Goal: Information Seeking & Learning: Learn about a topic

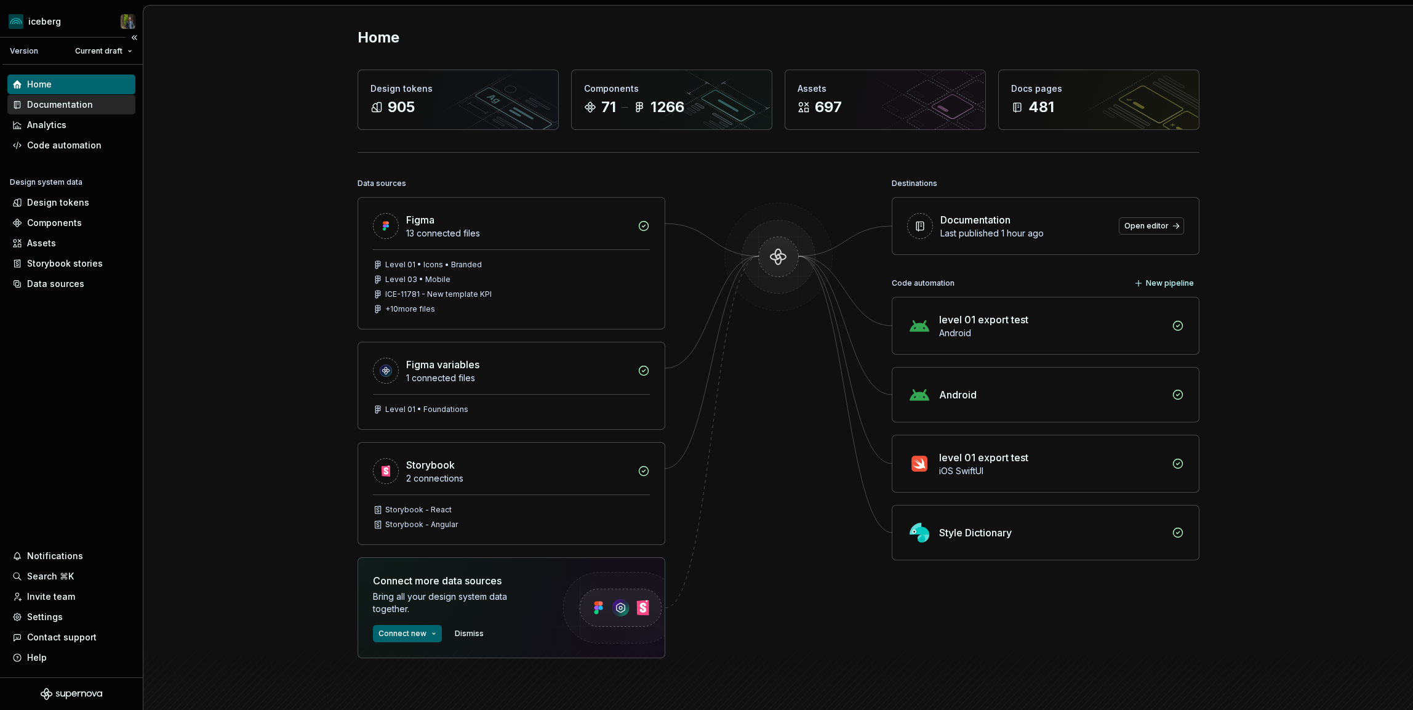
click at [82, 102] on div "Documentation" at bounding box center [60, 104] width 66 height 12
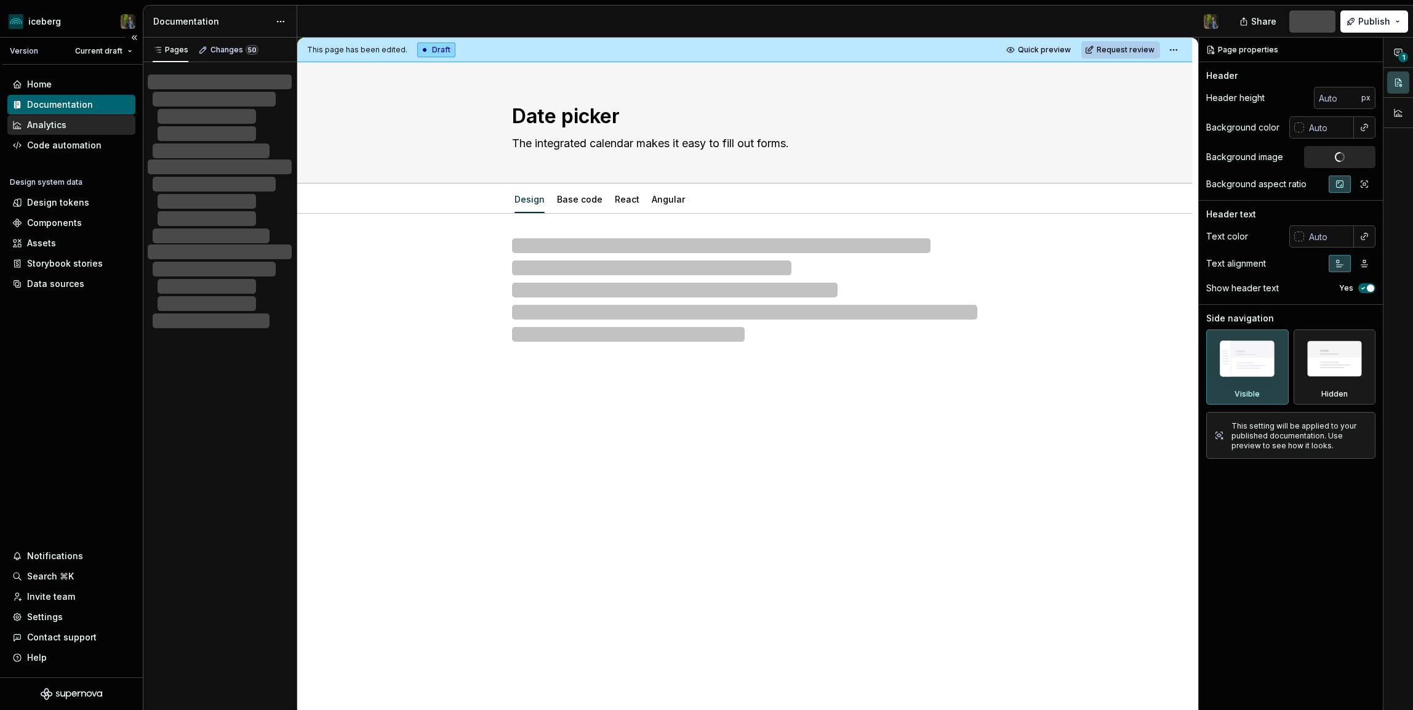
click at [86, 121] on div "Analytics" at bounding box center [71, 125] width 118 height 12
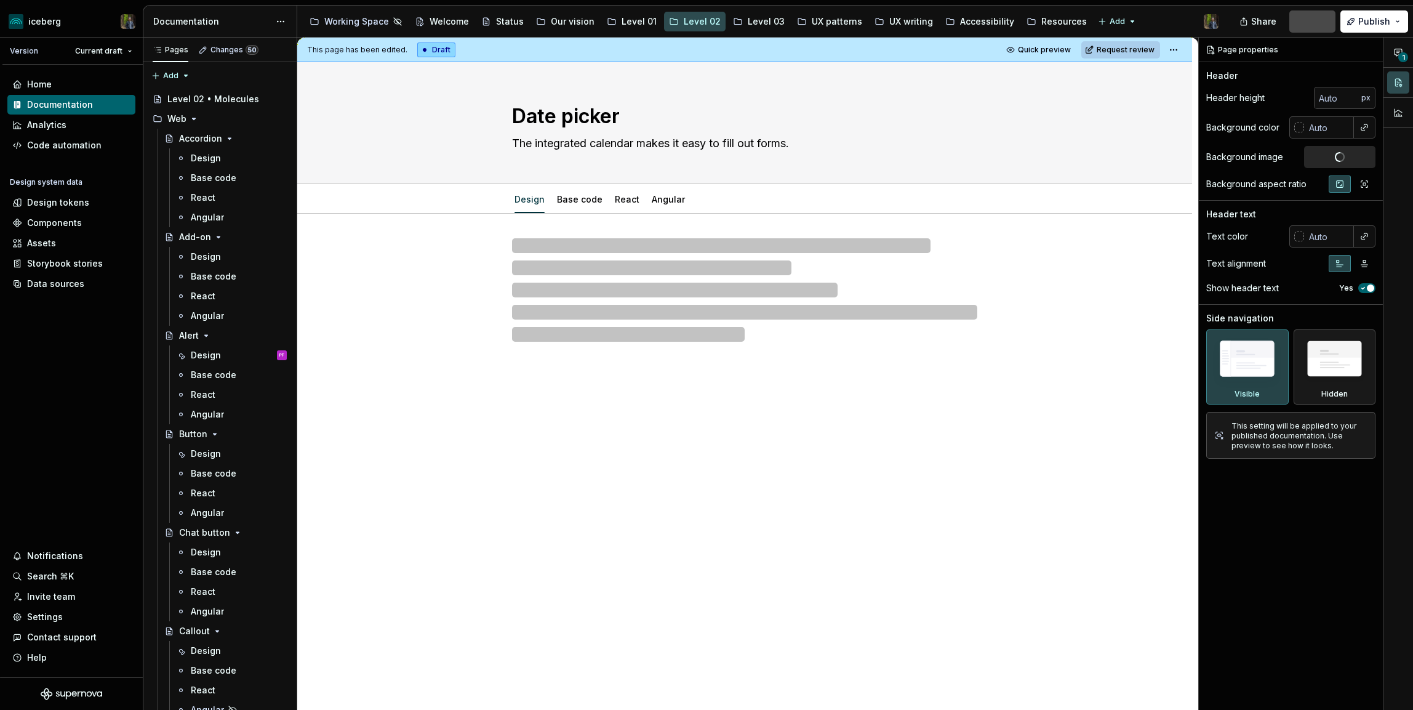
type textarea "*"
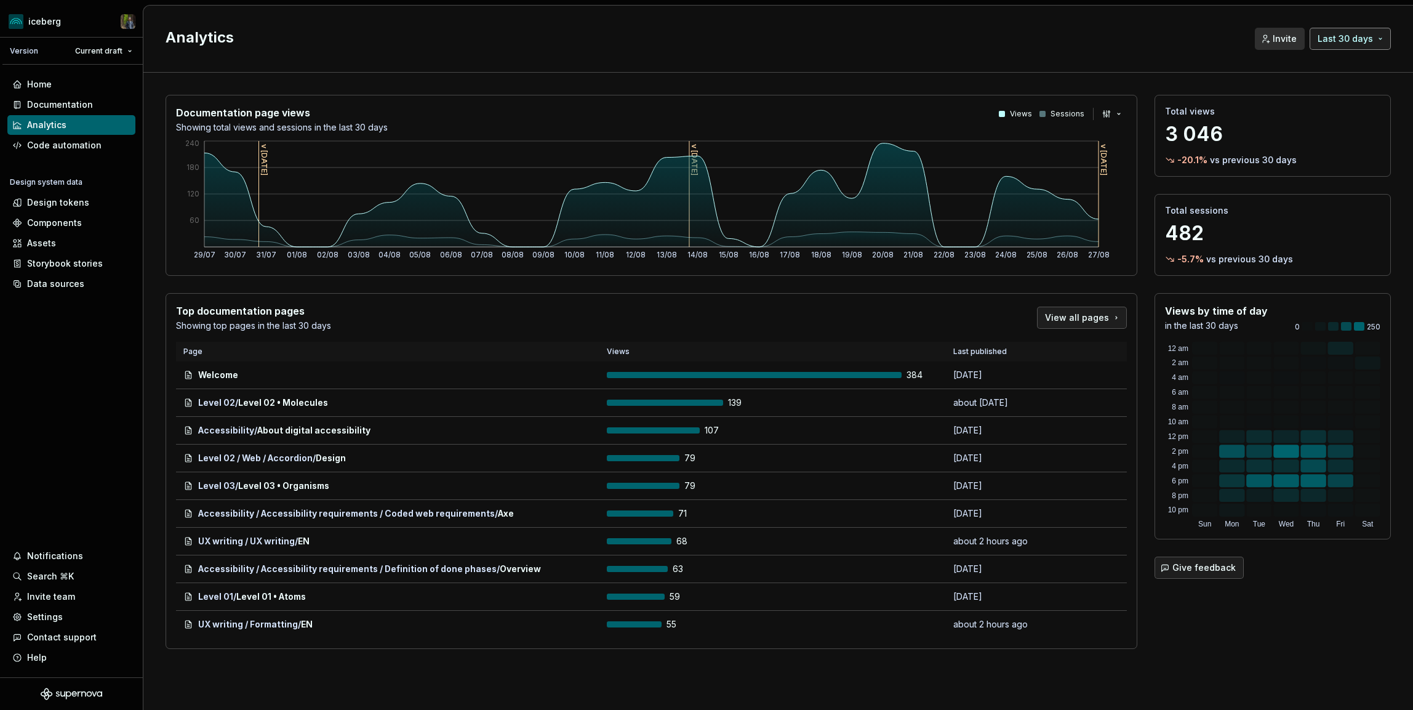
click at [1353, 48] on button "Last 30 days" at bounding box center [1350, 39] width 81 height 22
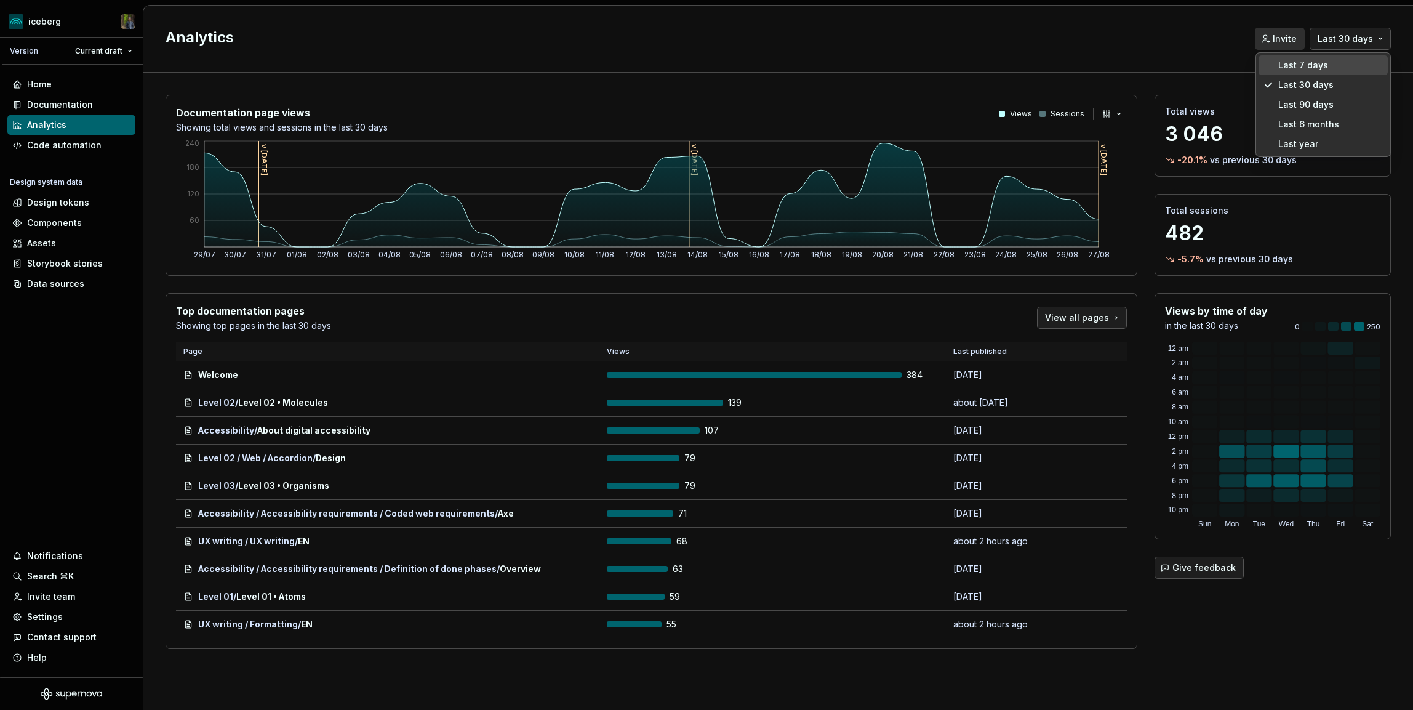
click at [1353, 40] on html "iceberg Version Current draft Home Documentation Analytics Code automation Desi…" at bounding box center [706, 355] width 1413 height 710
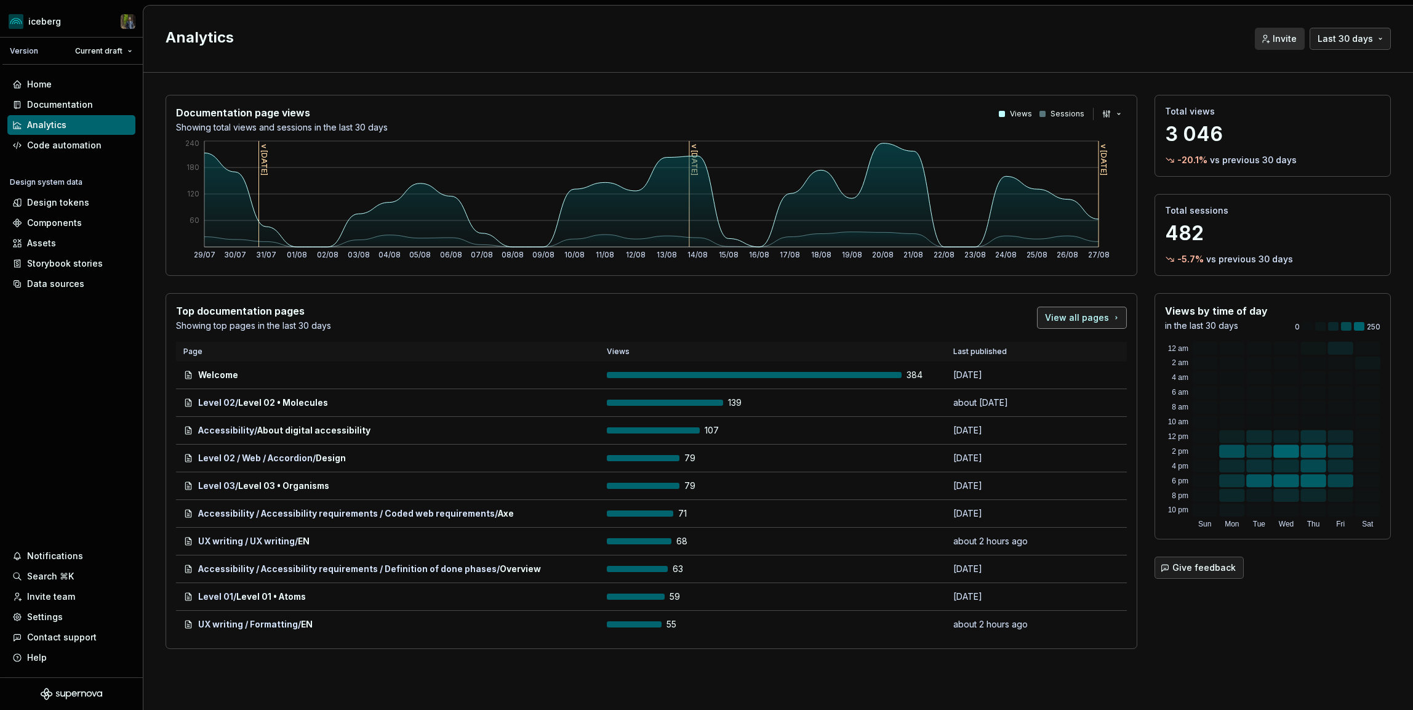
click at [1094, 325] on link "View all pages" at bounding box center [1082, 318] width 90 height 22
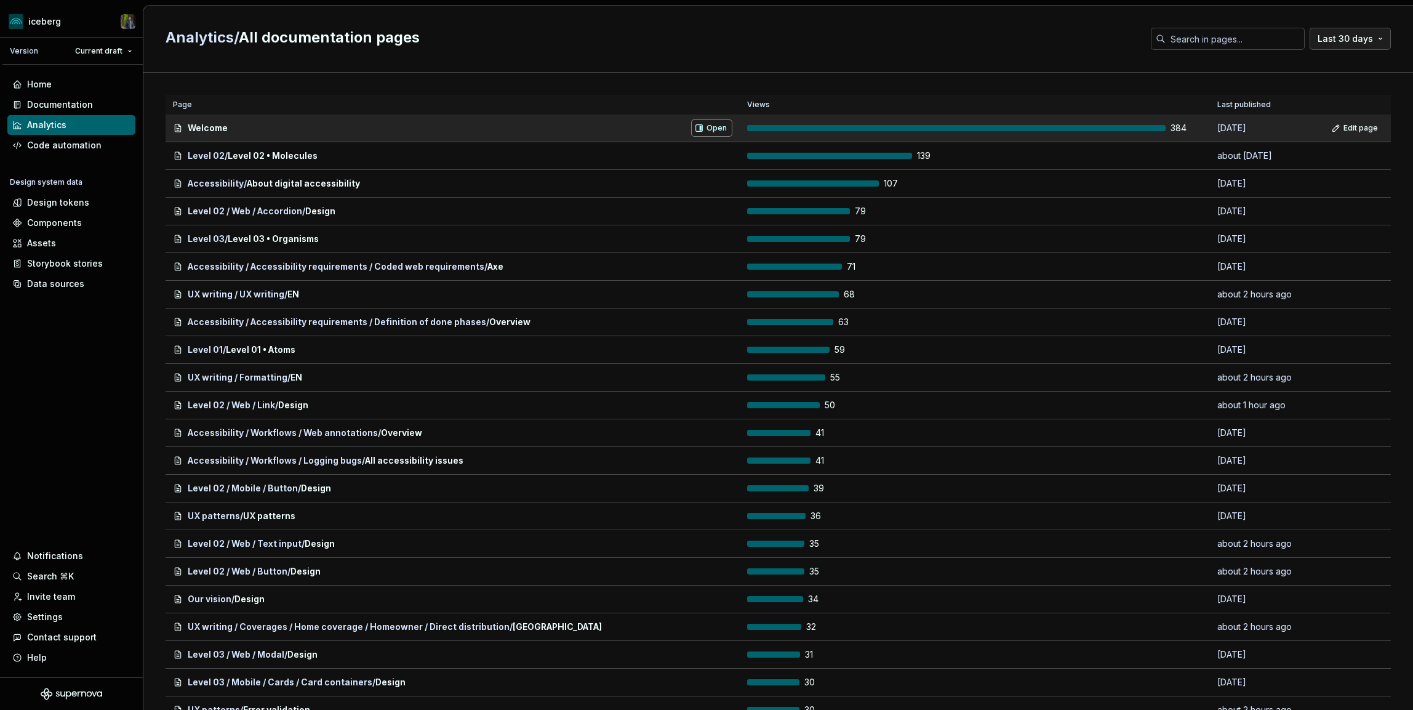
click at [710, 126] on span "Open" at bounding box center [717, 128] width 20 height 10
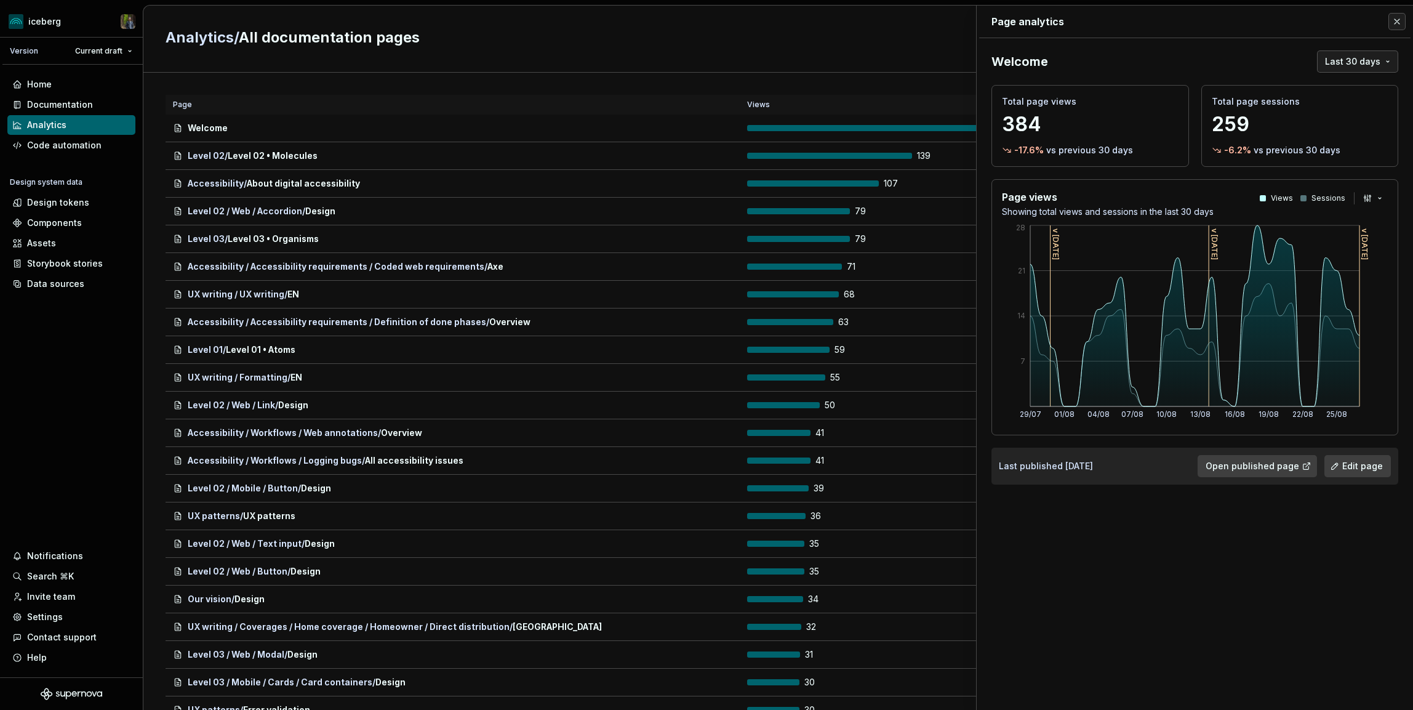
click at [1398, 11] on p "Page analytics" at bounding box center [1195, 22] width 407 height 32
click at [1398, 20] on button "button" at bounding box center [1396, 21] width 17 height 17
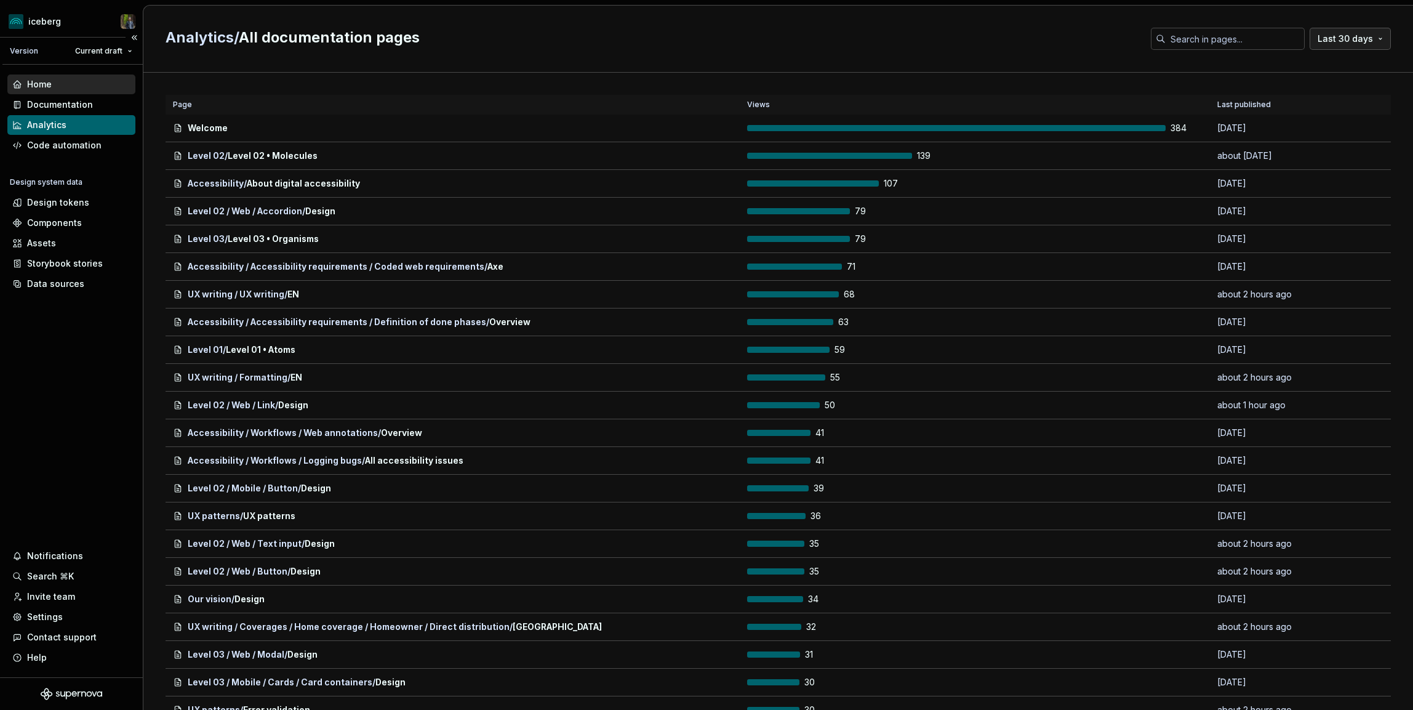
click at [82, 85] on div "Home" at bounding box center [71, 84] width 118 height 12
